Goal: Task Accomplishment & Management: Manage account settings

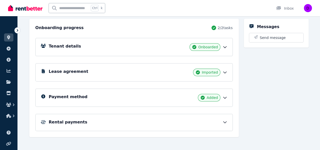
scroll to position [58, 0]
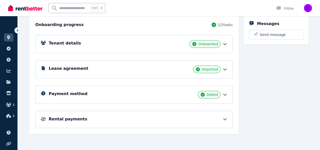
click at [226, 94] on icon at bounding box center [224, 95] width 3 height 2
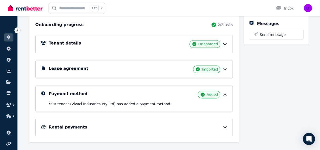
click at [225, 125] on icon at bounding box center [224, 127] width 5 height 5
